Goal: Information Seeking & Learning: Learn about a topic

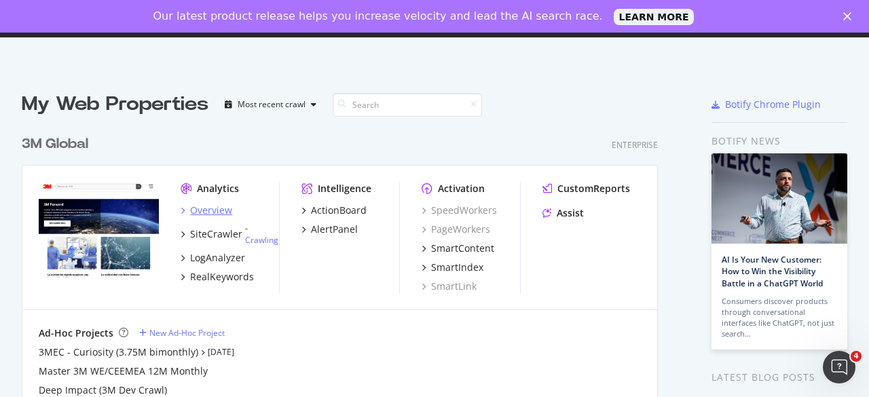
click at [206, 215] on div "Overview" at bounding box center [211, 211] width 42 height 14
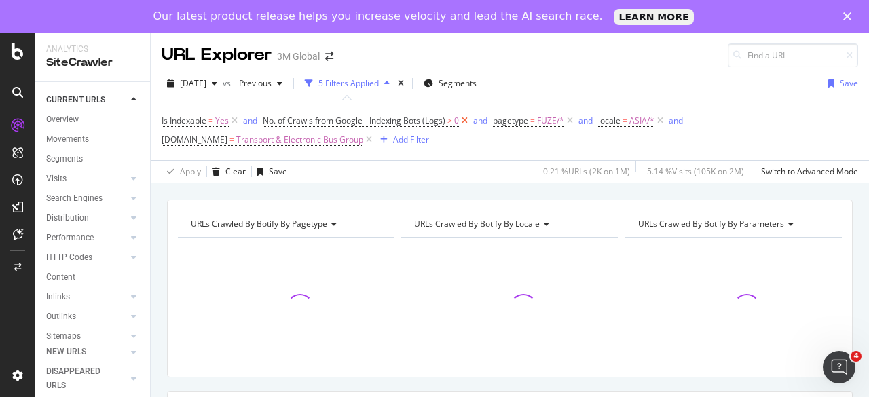
click at [467, 120] on icon at bounding box center [465, 121] width 12 height 14
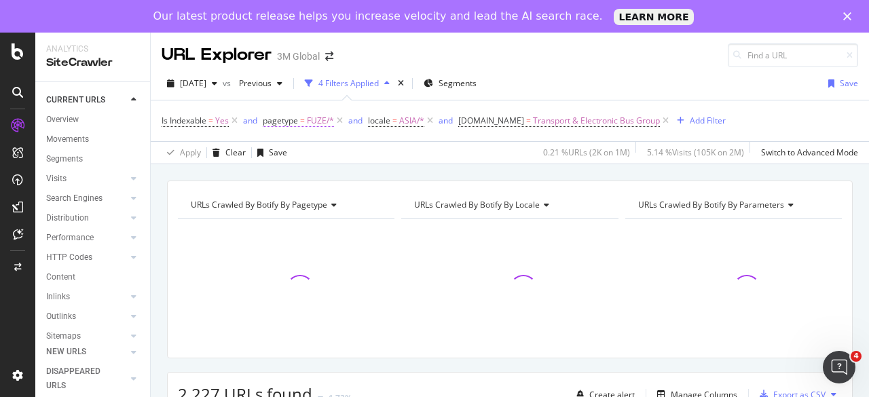
click at [321, 123] on span "FUZE/*" at bounding box center [320, 120] width 27 height 19
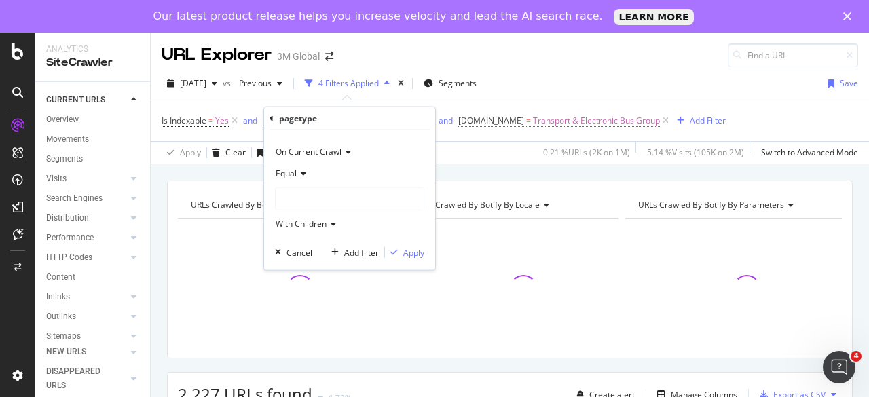
click at [588, 120] on span "Transport & Electronic Bus Group" at bounding box center [596, 120] width 127 height 19
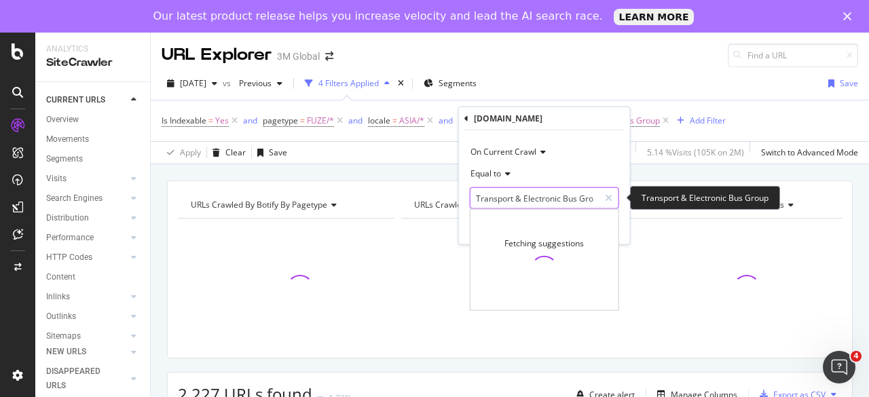
click at [540, 192] on input "Transport & Electronic Bus Group" at bounding box center [535, 198] width 128 height 22
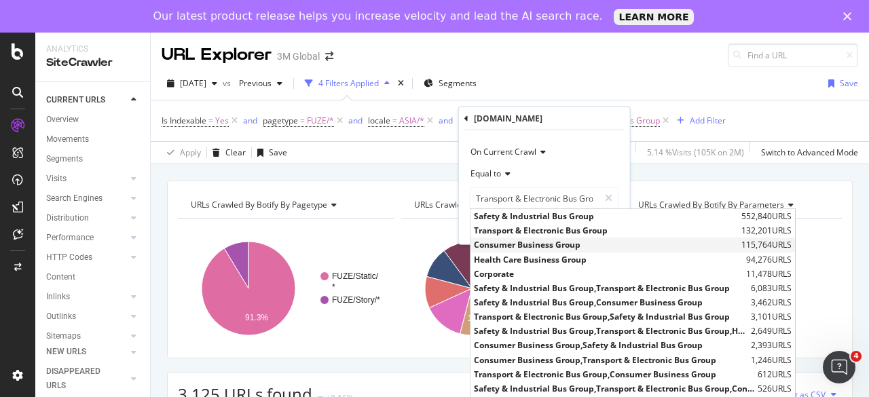
click at [545, 240] on span "Consumer Business Group" at bounding box center [606, 245] width 264 height 12
type input "Consumer Business Group"
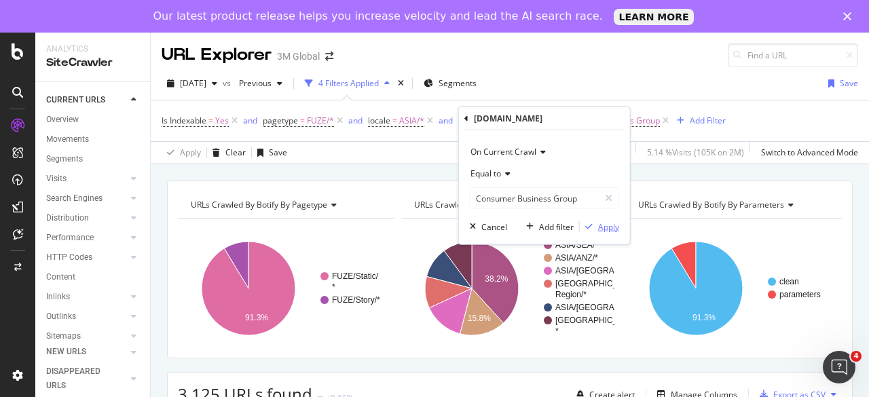
click at [599, 225] on div "Apply" at bounding box center [608, 227] width 21 height 12
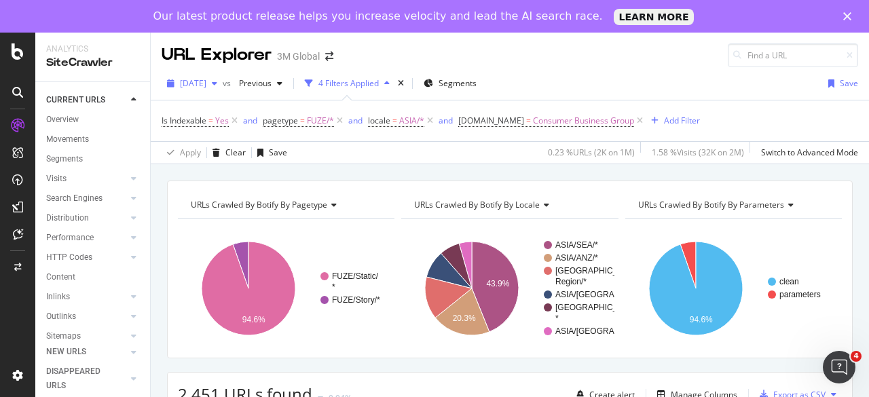
click at [206, 88] on span "[DATE]" at bounding box center [193, 83] width 26 height 12
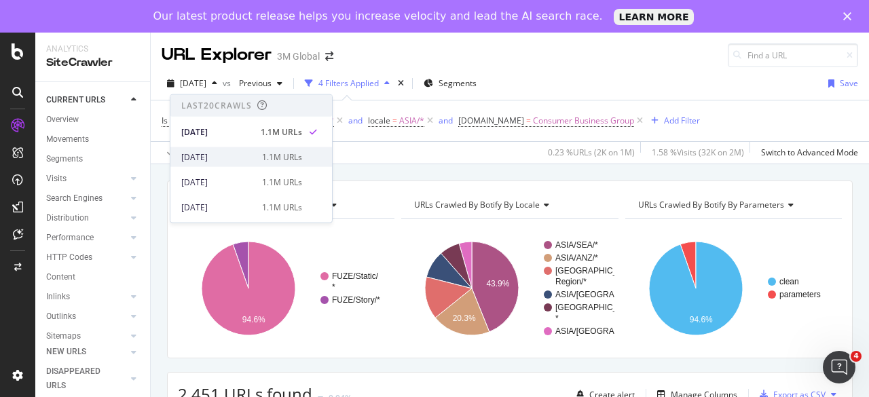
click at [230, 149] on div "2025 Jul. 27th 1.1M URLs" at bounding box center [251, 157] width 162 height 20
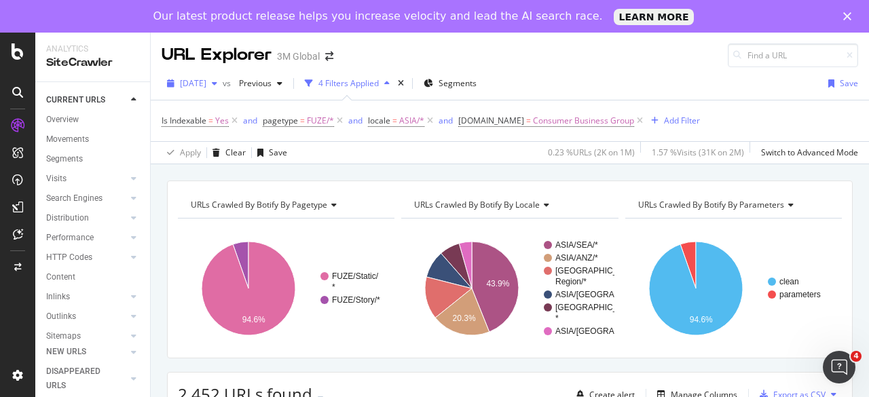
click at [217, 82] on icon "button" at bounding box center [214, 83] width 5 height 8
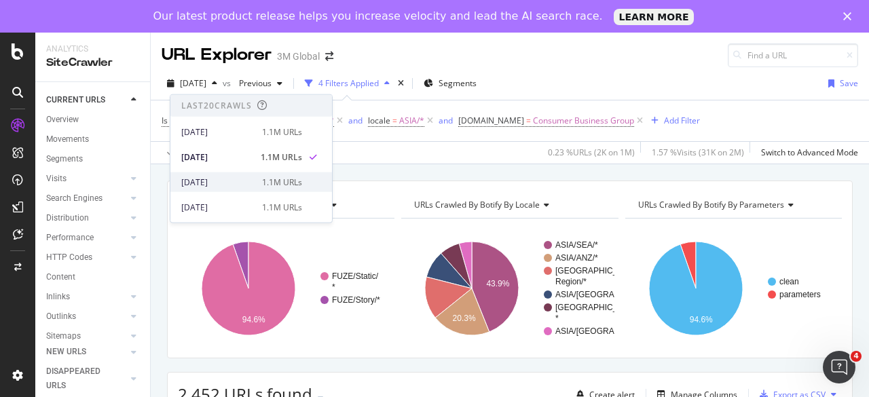
click at [237, 180] on div "2025 Jul. 20th" at bounding box center [217, 182] width 73 height 12
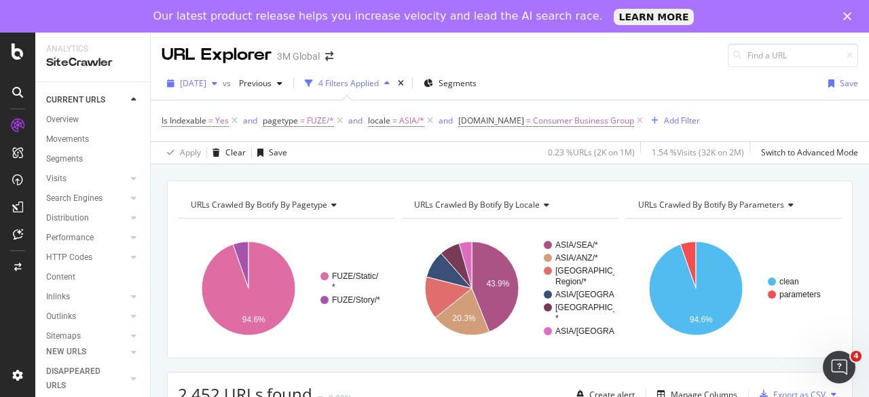
click at [205, 86] on span "2025 Jul. 20th" at bounding box center [193, 83] width 26 height 12
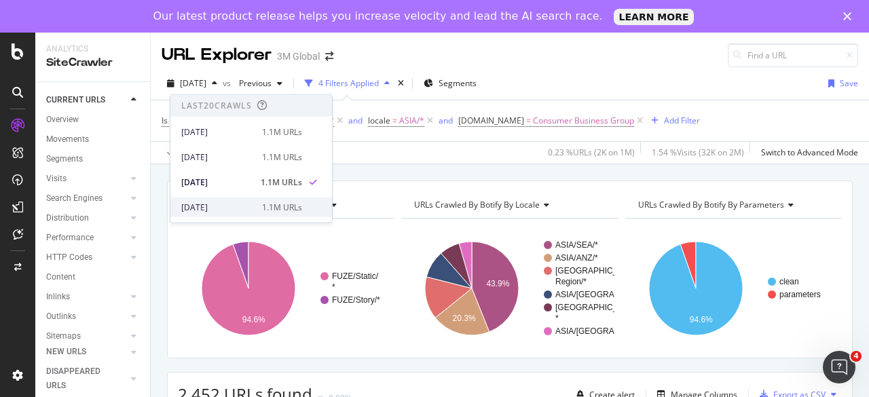
click at [210, 201] on div "2025 Jul. 13th" at bounding box center [217, 207] width 73 height 12
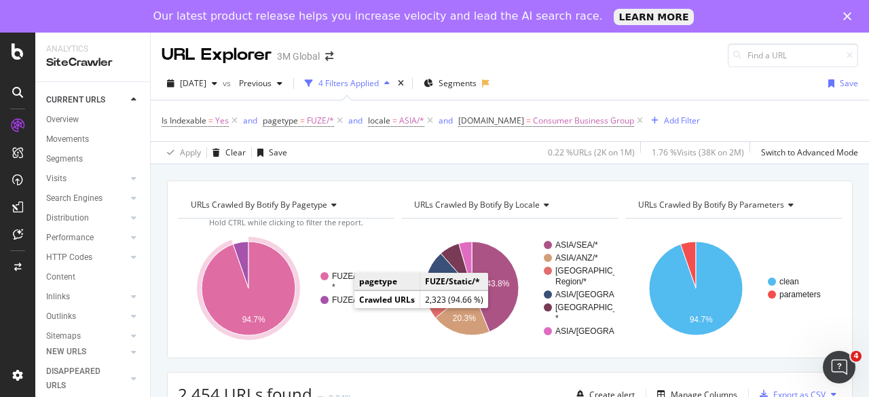
scroll to position [68, 0]
